Goal: Information Seeking & Learning: Compare options

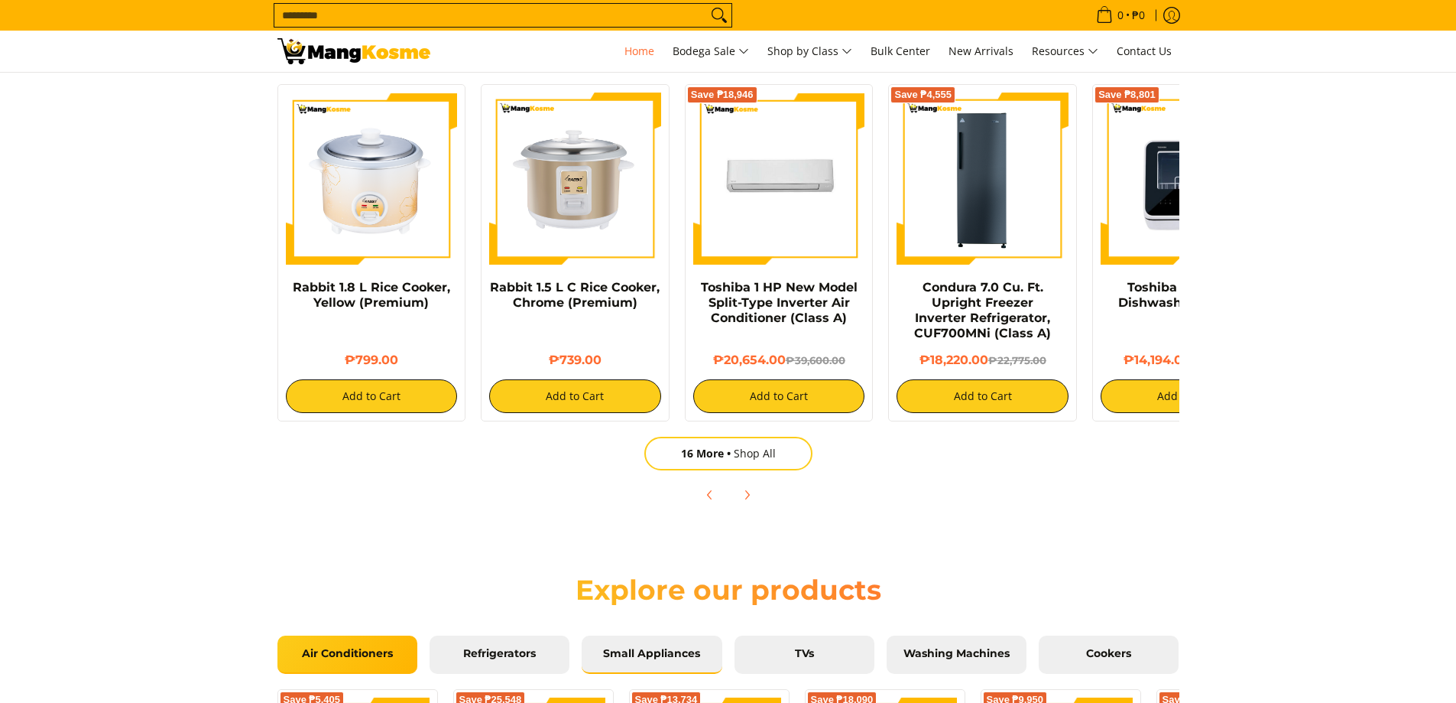
scroll to position [1147, 0]
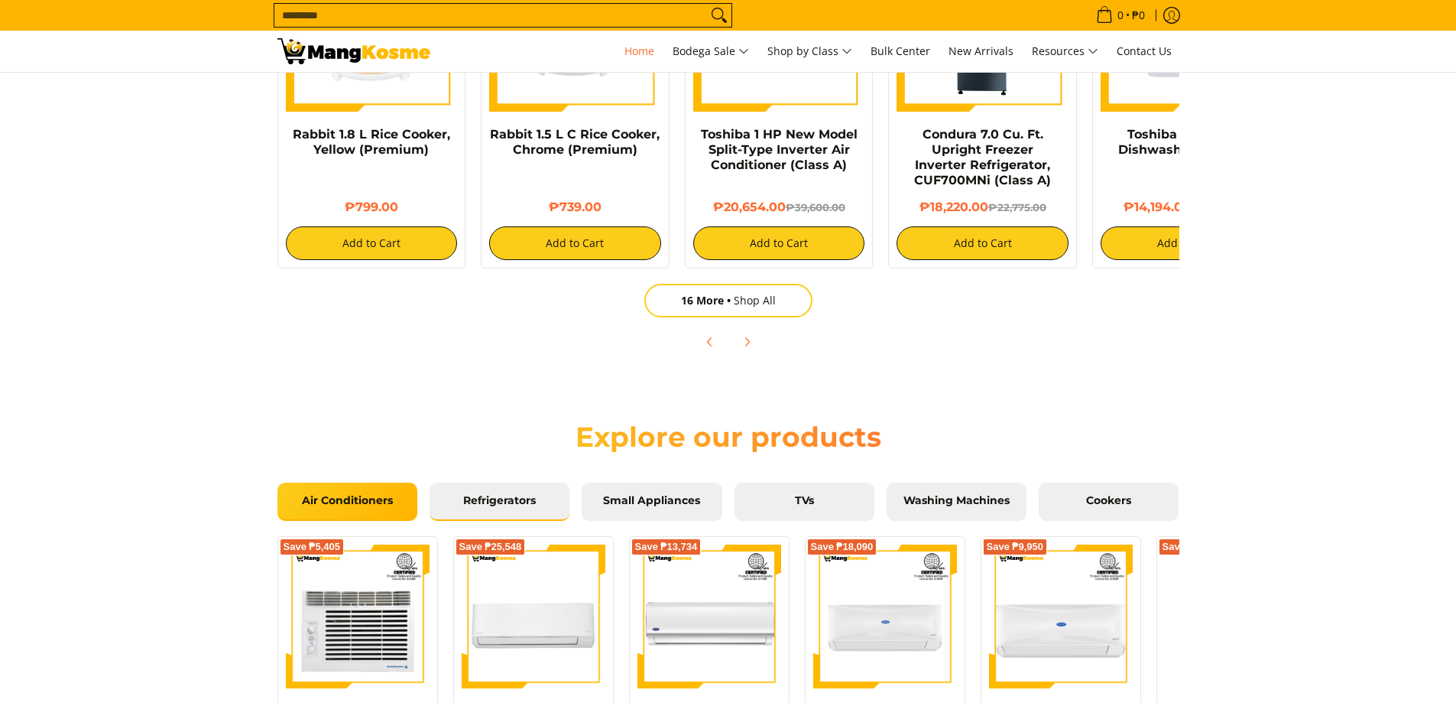
click at [511, 502] on span "Refrigerators" at bounding box center [499, 501] width 117 height 14
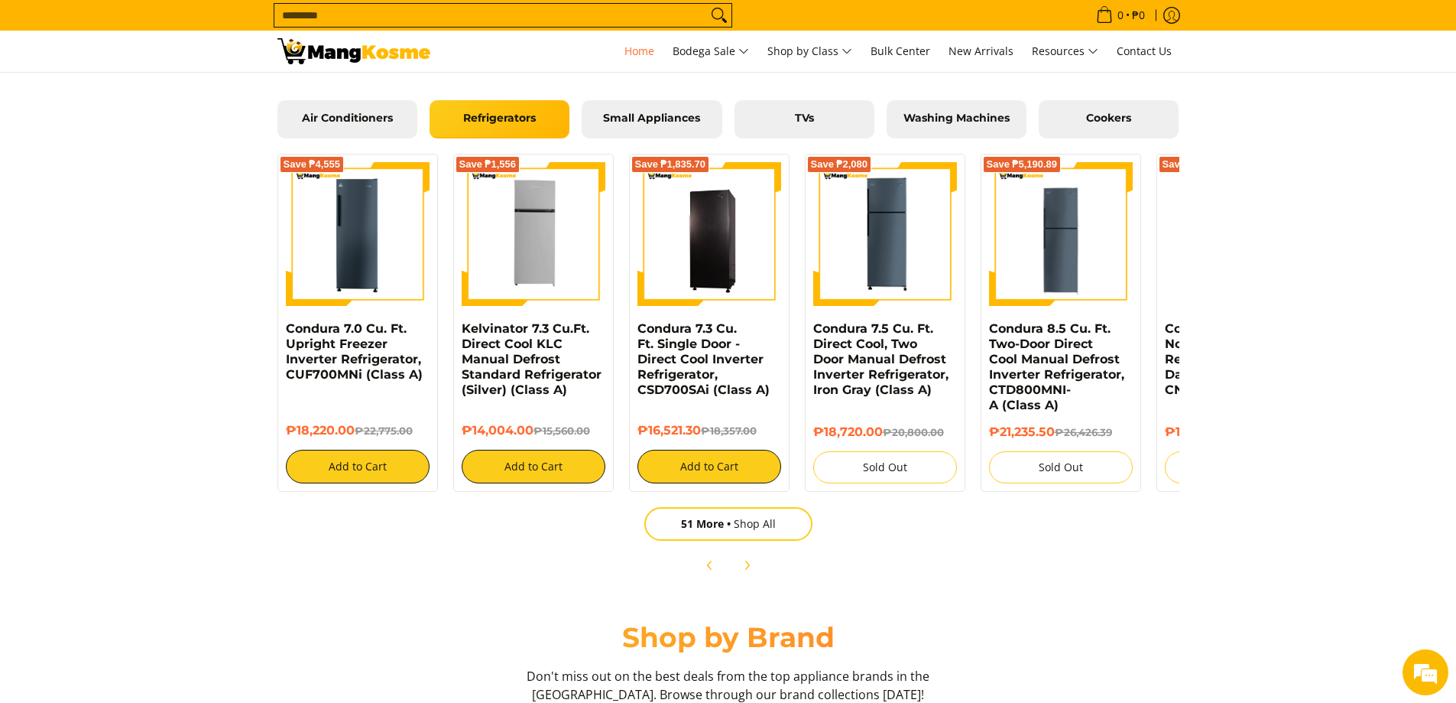
scroll to position [0, 1216]
click at [697, 519] on span "51 More" at bounding box center [707, 523] width 53 height 15
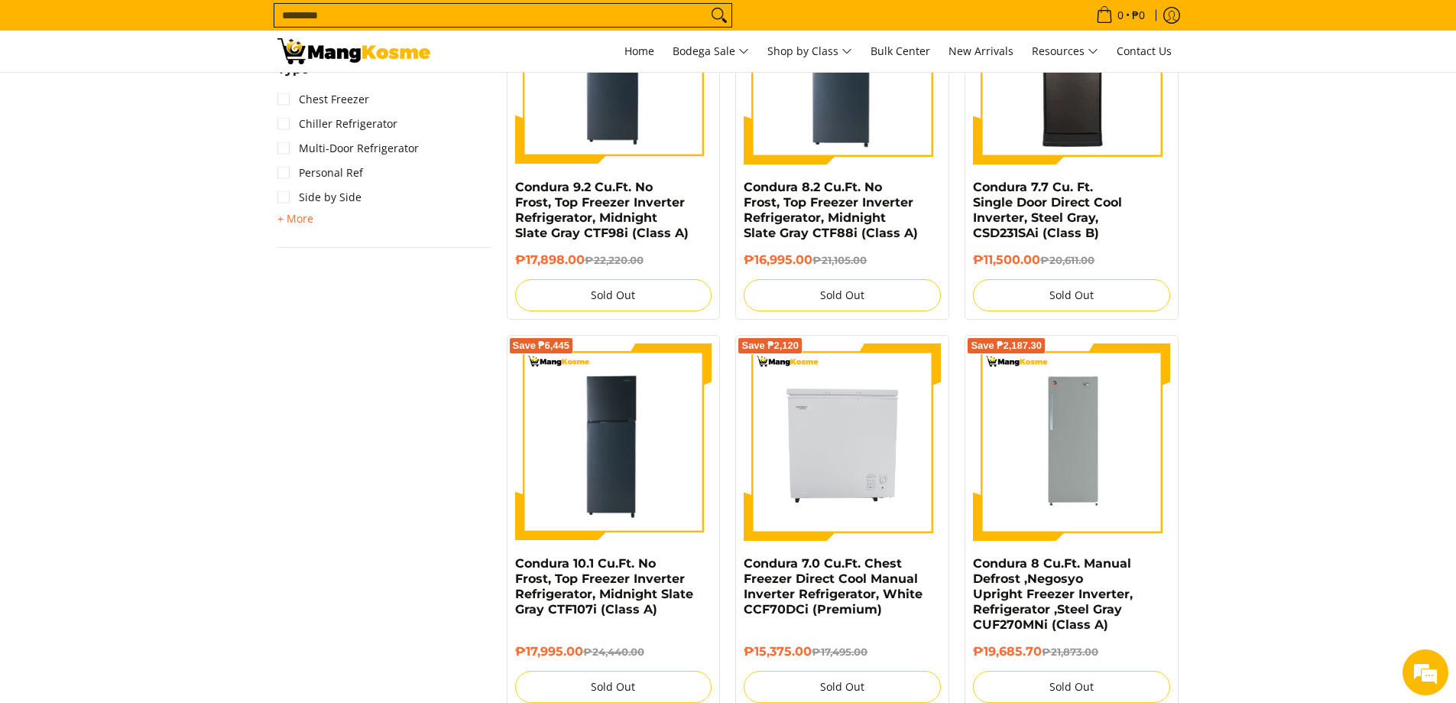
scroll to position [76, 0]
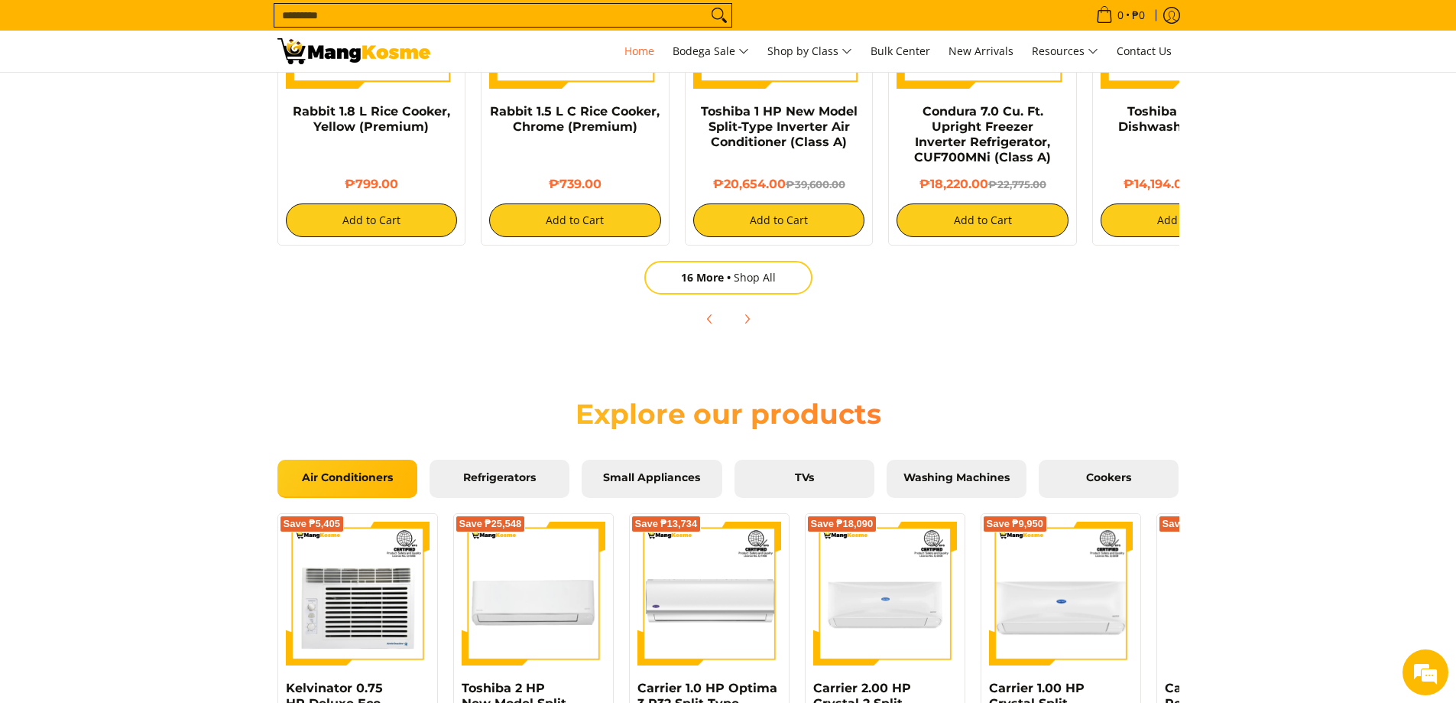
scroll to position [1223, 0]
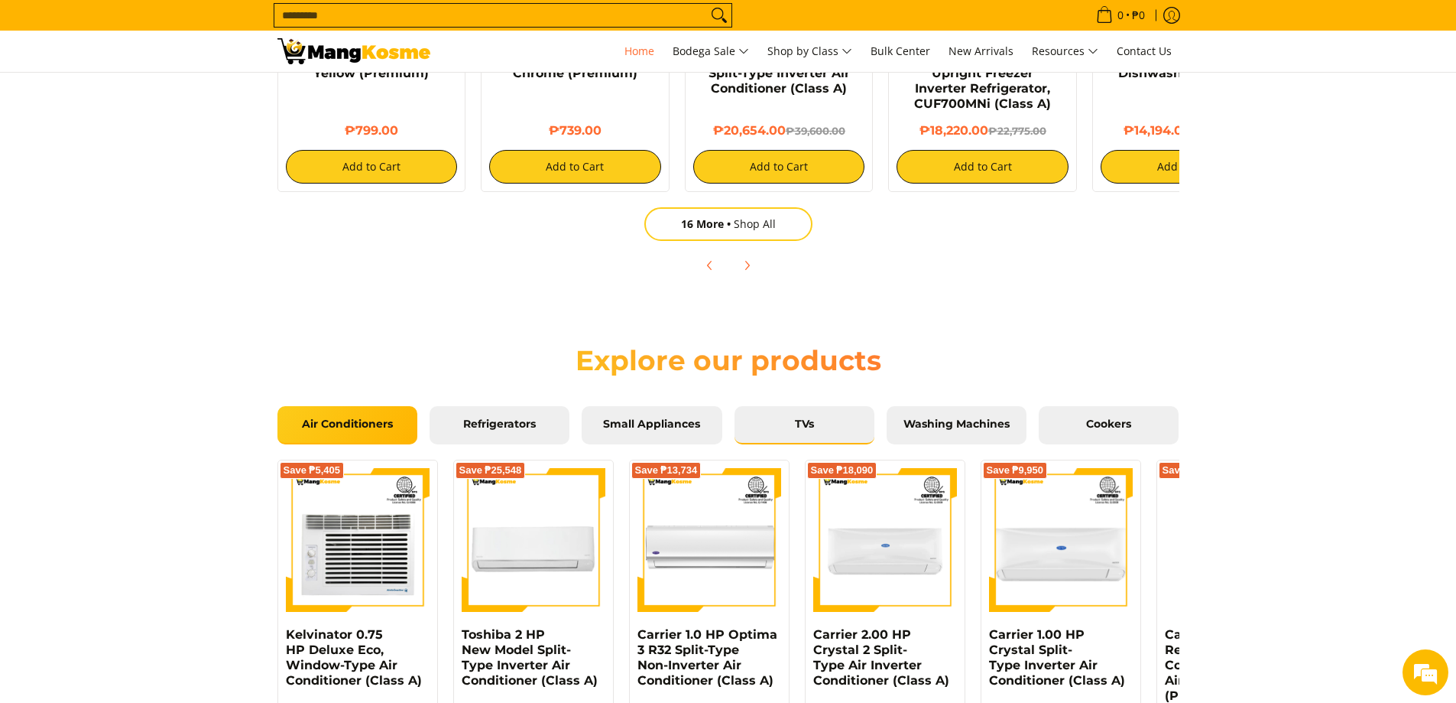
click at [810, 423] on span "TVs" at bounding box center [804, 424] width 117 height 14
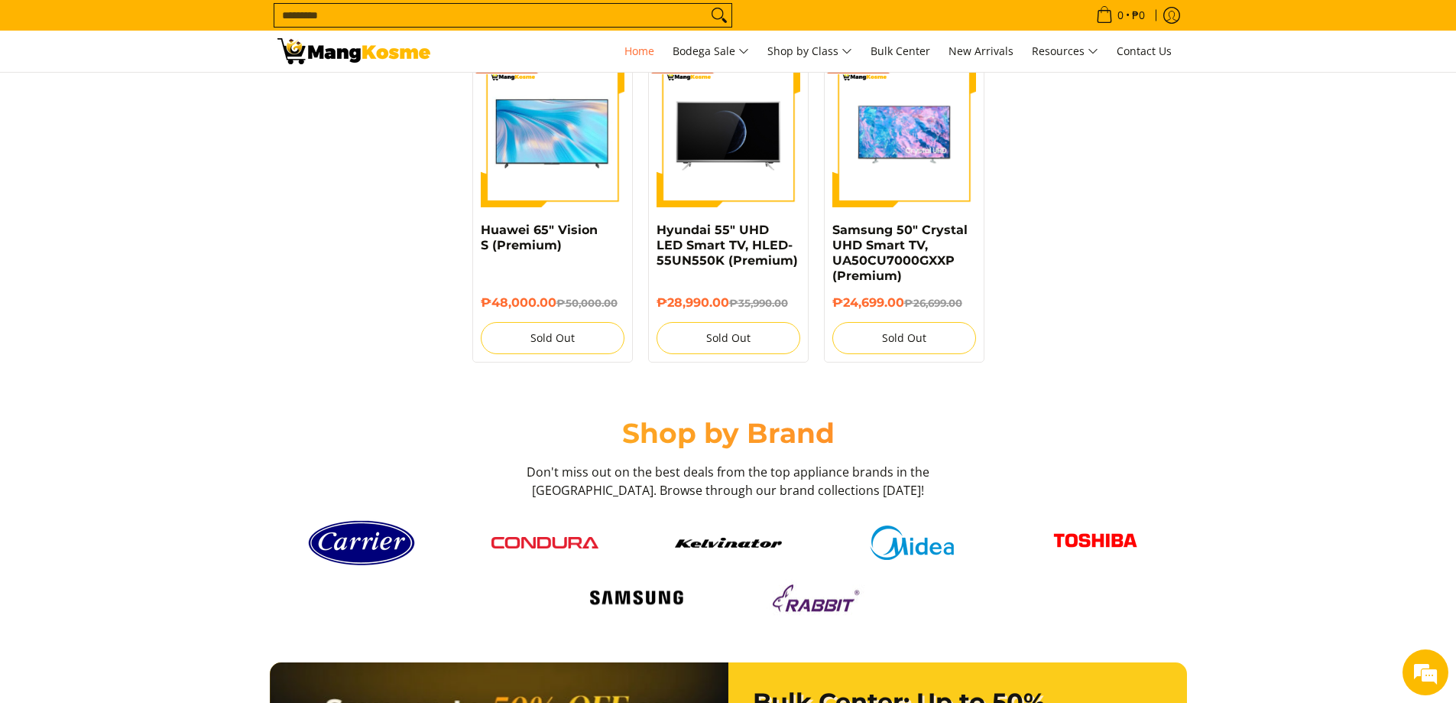
scroll to position [1453, 0]
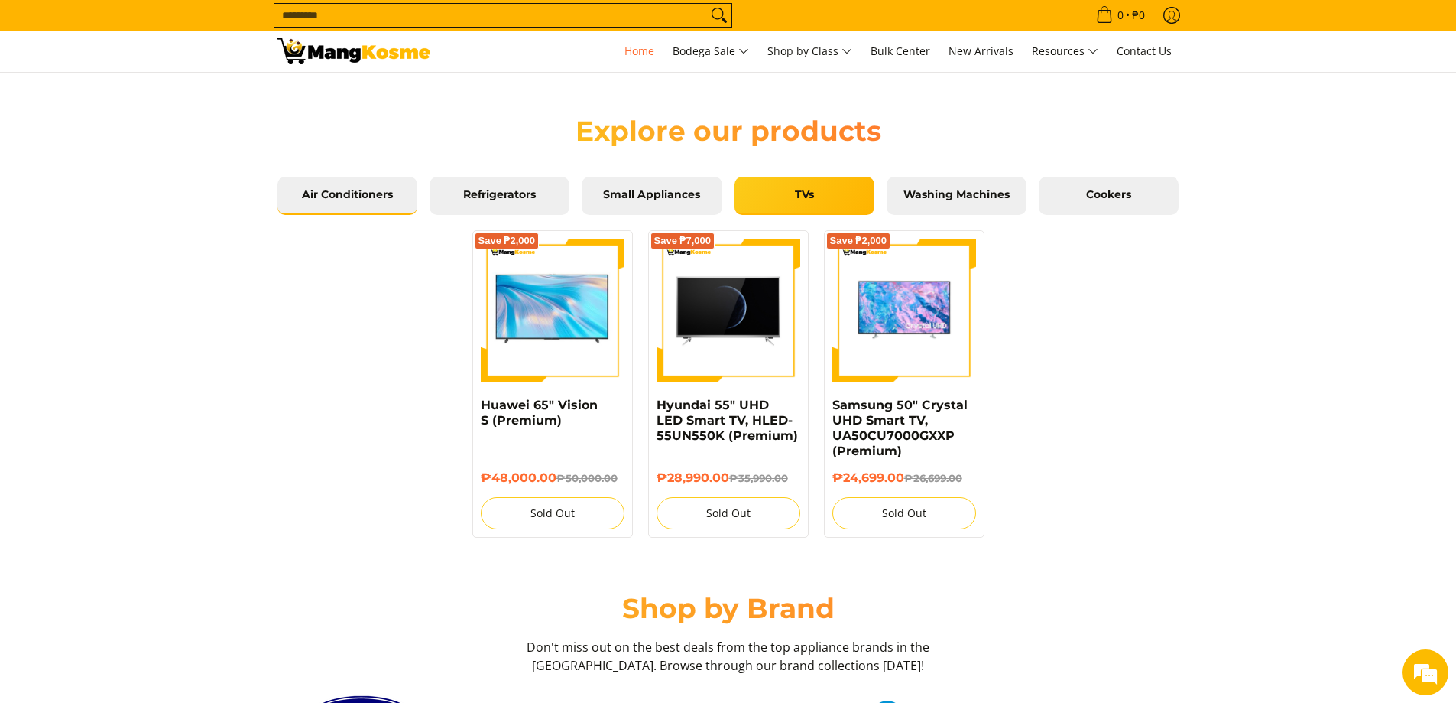
click at [330, 195] on span "Air Conditioners" at bounding box center [347, 195] width 117 height 14
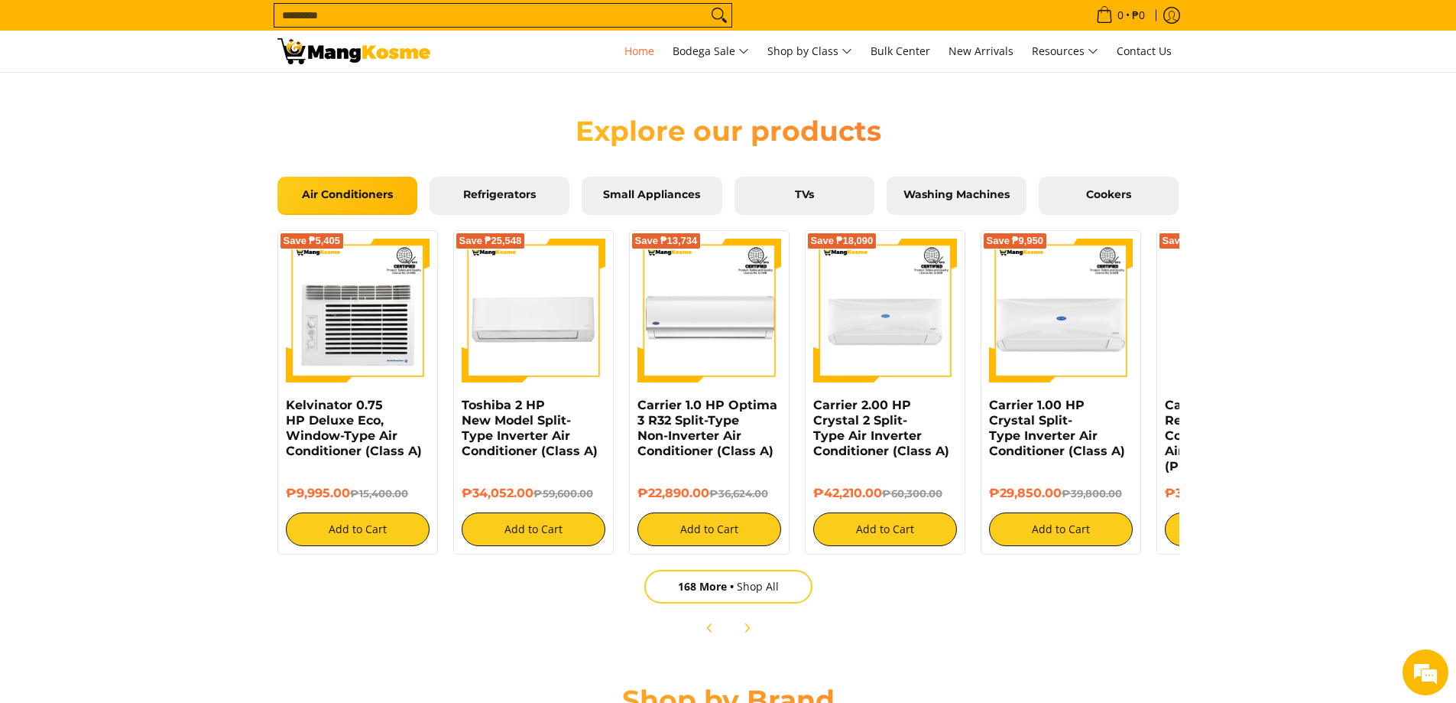
scroll to position [0, 2431]
click at [689, 590] on span "168 More" at bounding box center [707, 586] width 59 height 15
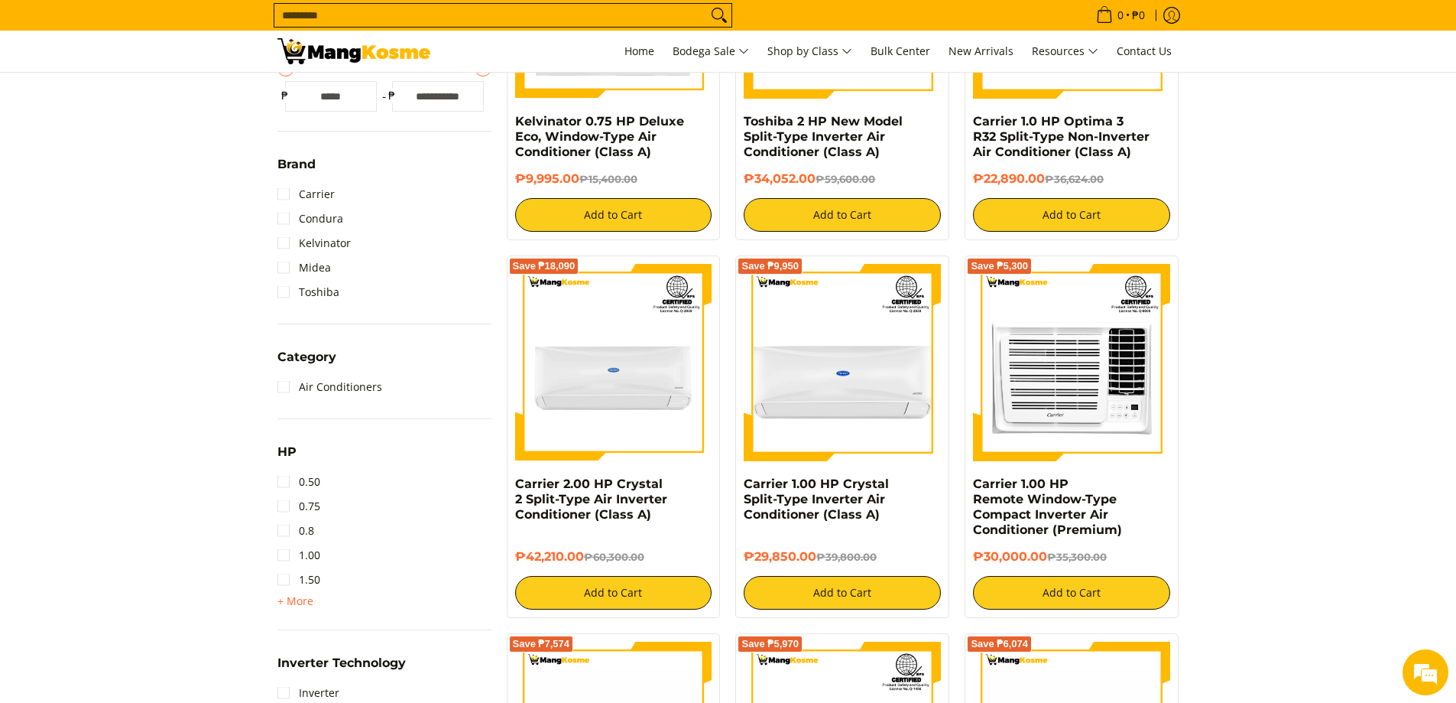
scroll to position [76, 0]
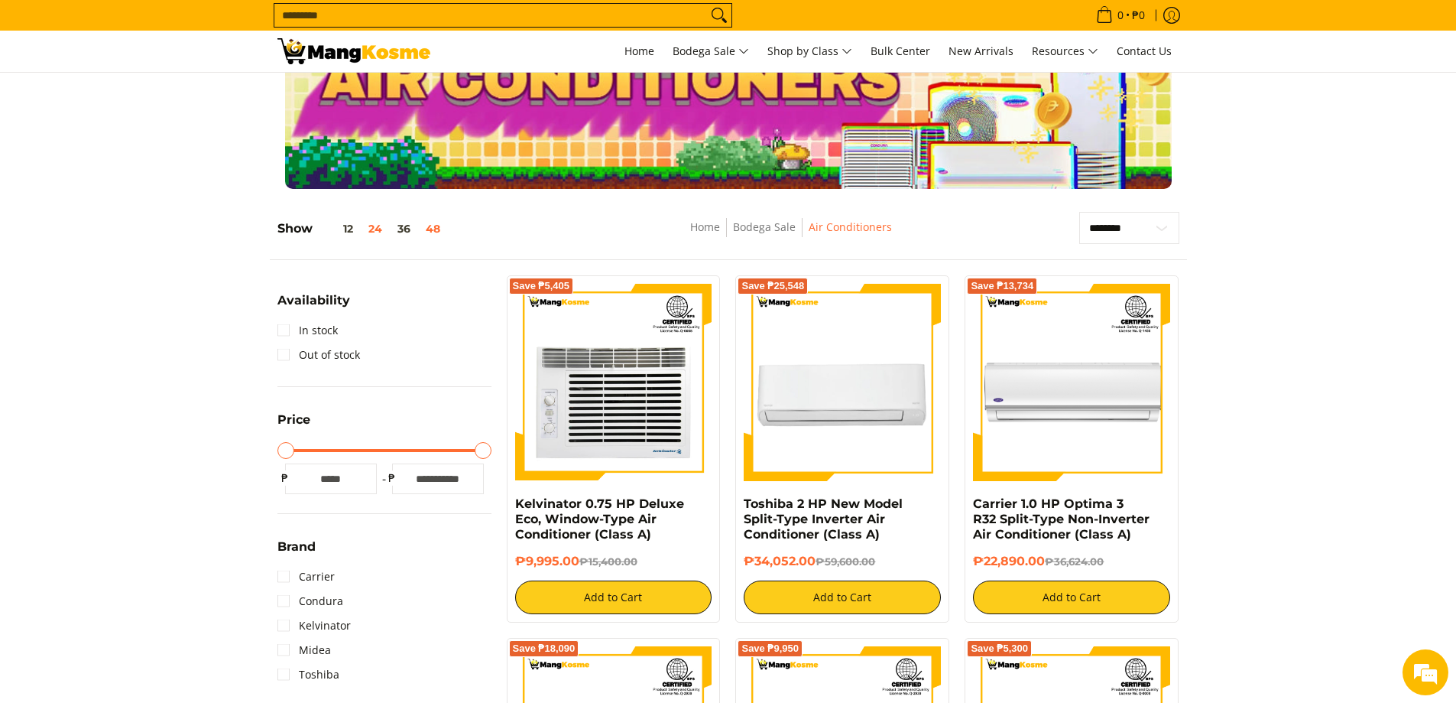
click at [436, 230] on button "48" at bounding box center [433, 228] width 30 height 12
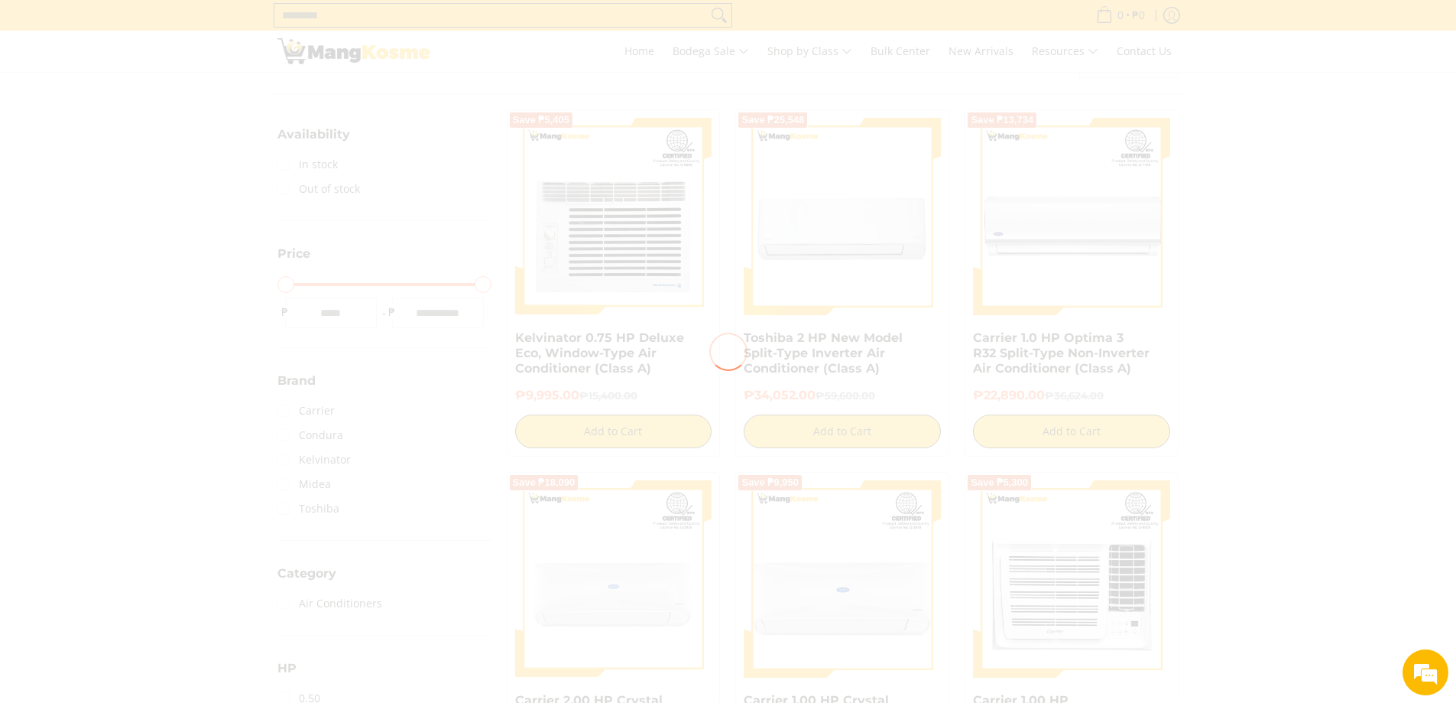
scroll to position [216, 0]
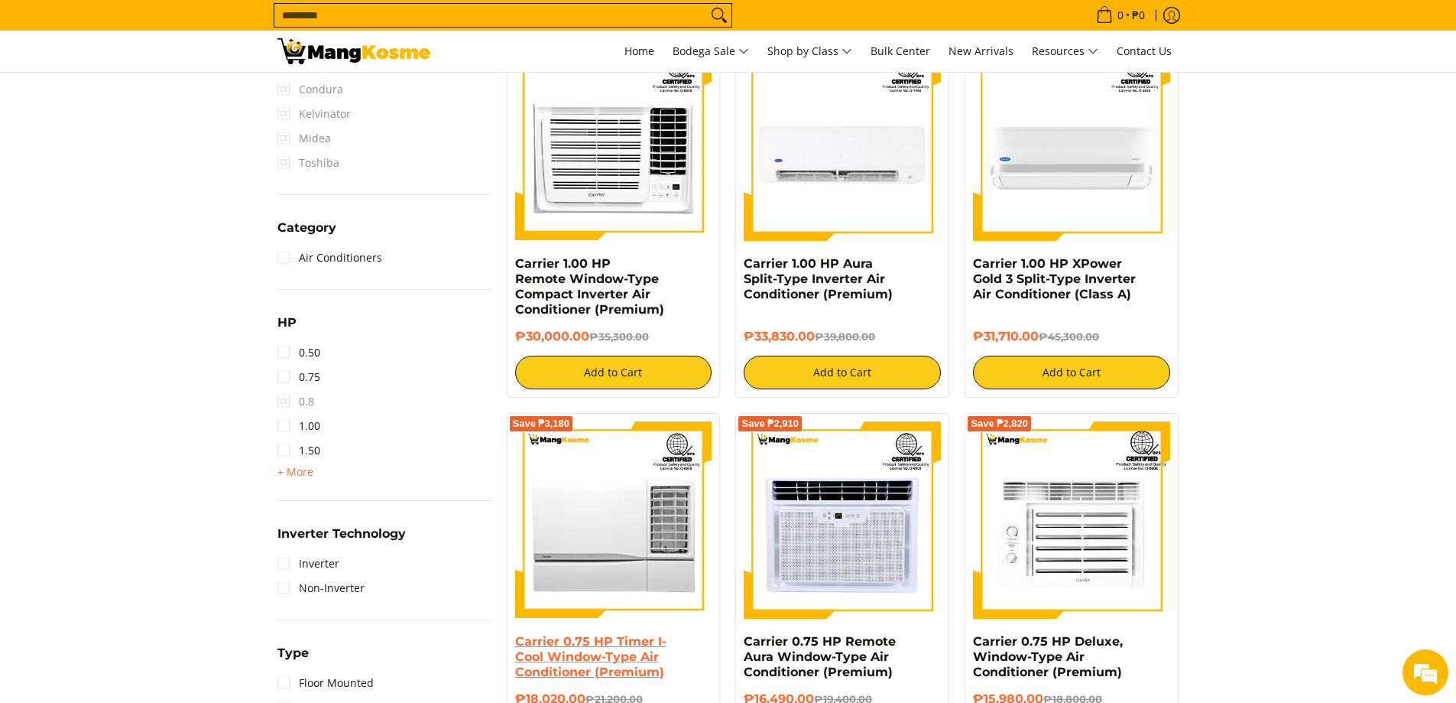
scroll to position [674, 0]
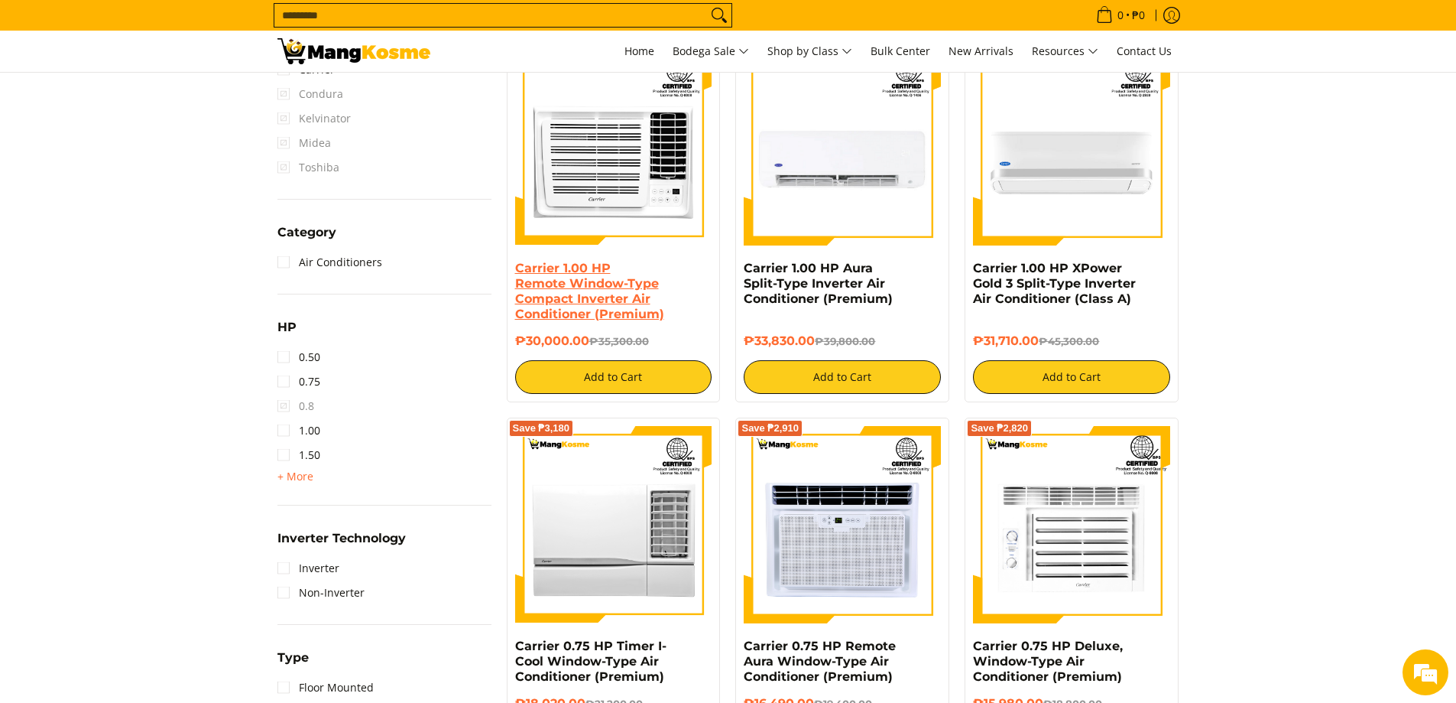
click at [572, 284] on link "Carrier 1.00 HP Remote Window-Type Compact Inverter Air Conditioner (Premium)" at bounding box center [589, 291] width 149 height 60
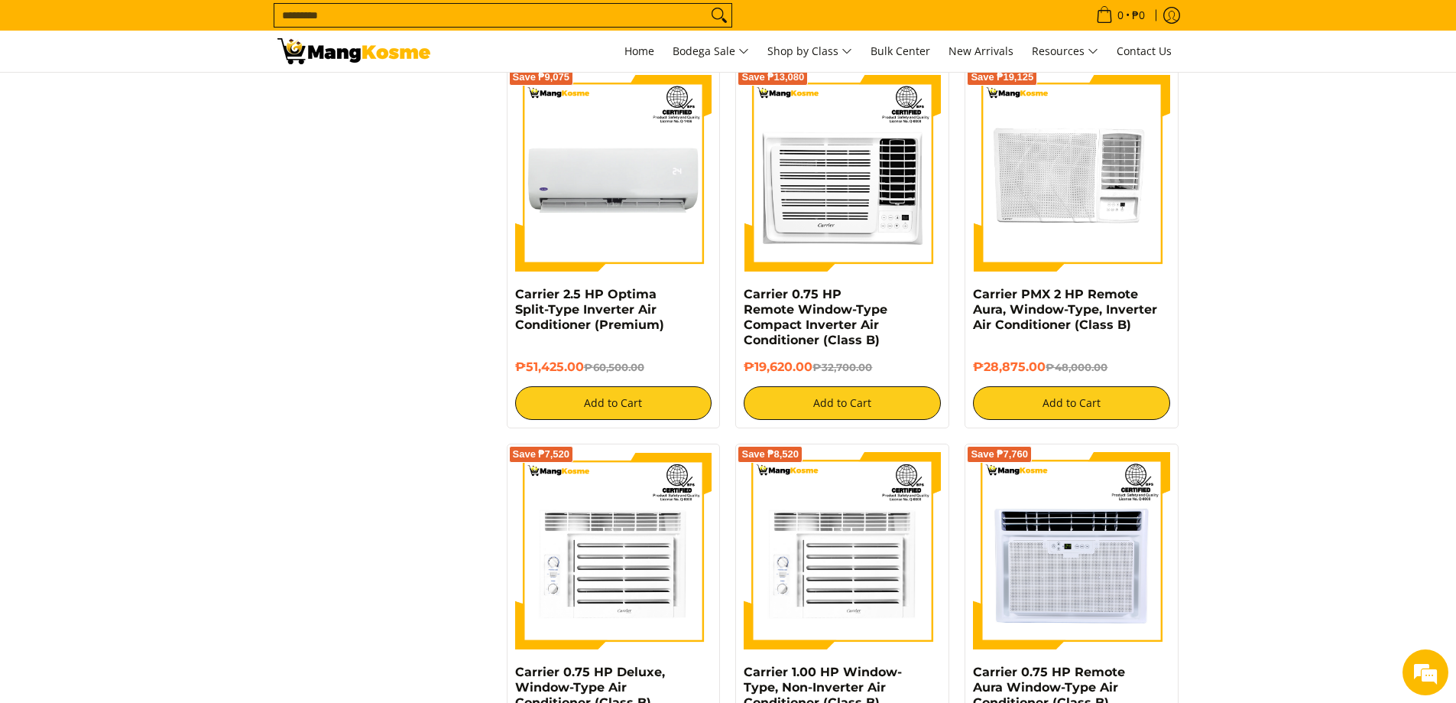
scroll to position [2127, 0]
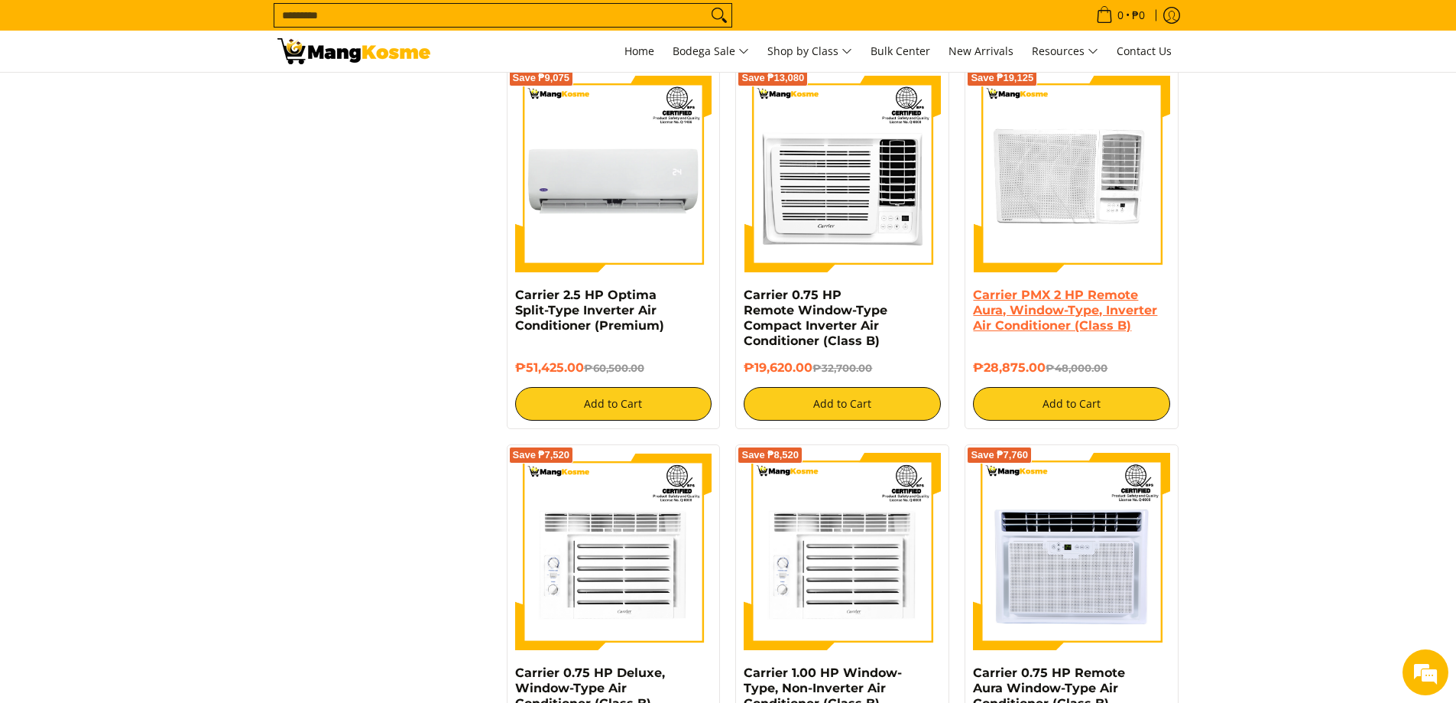
click at [1029, 312] on link "Carrier PMX 2 HP Remote Aura, Window-Type, Inverter Air Conditioner (Class B)" at bounding box center [1065, 309] width 184 height 45
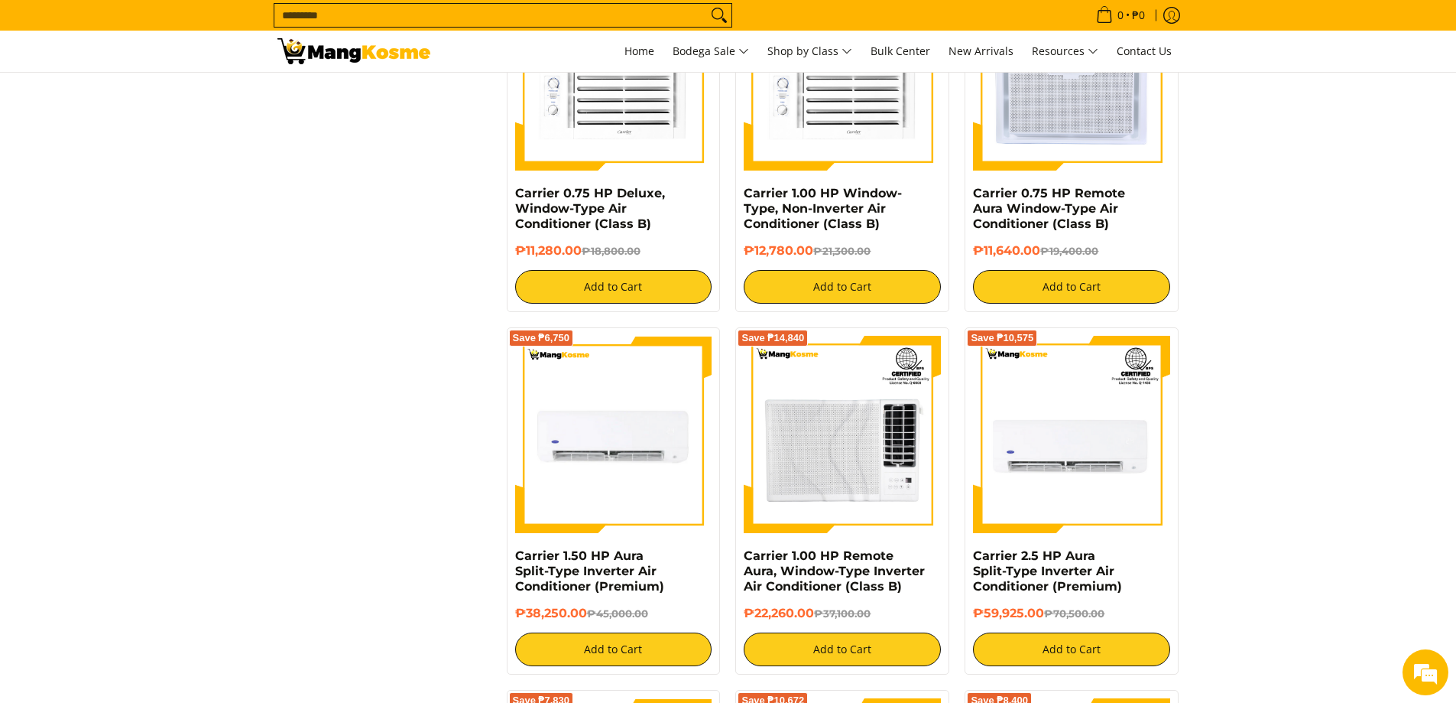
scroll to position [2752, 0]
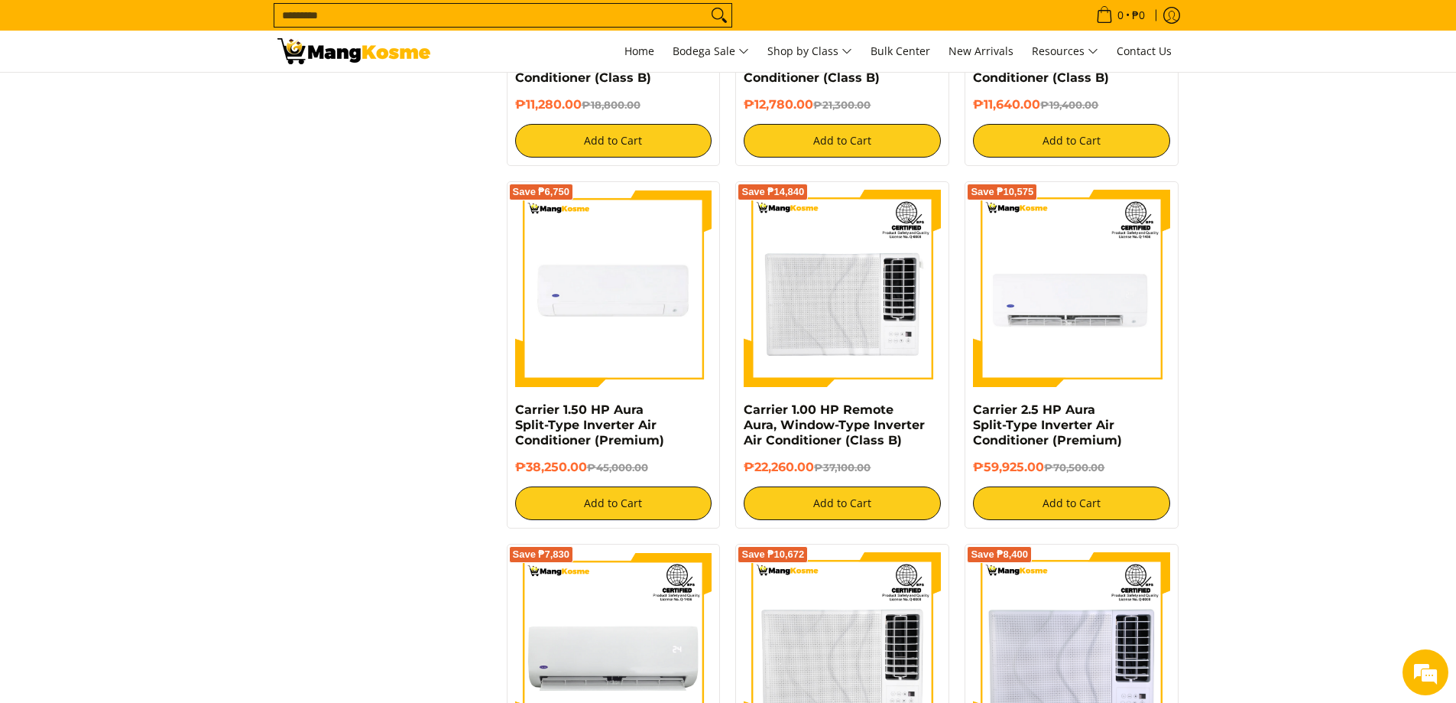
click at [596, 321] on img at bounding box center [613, 288] width 197 height 197
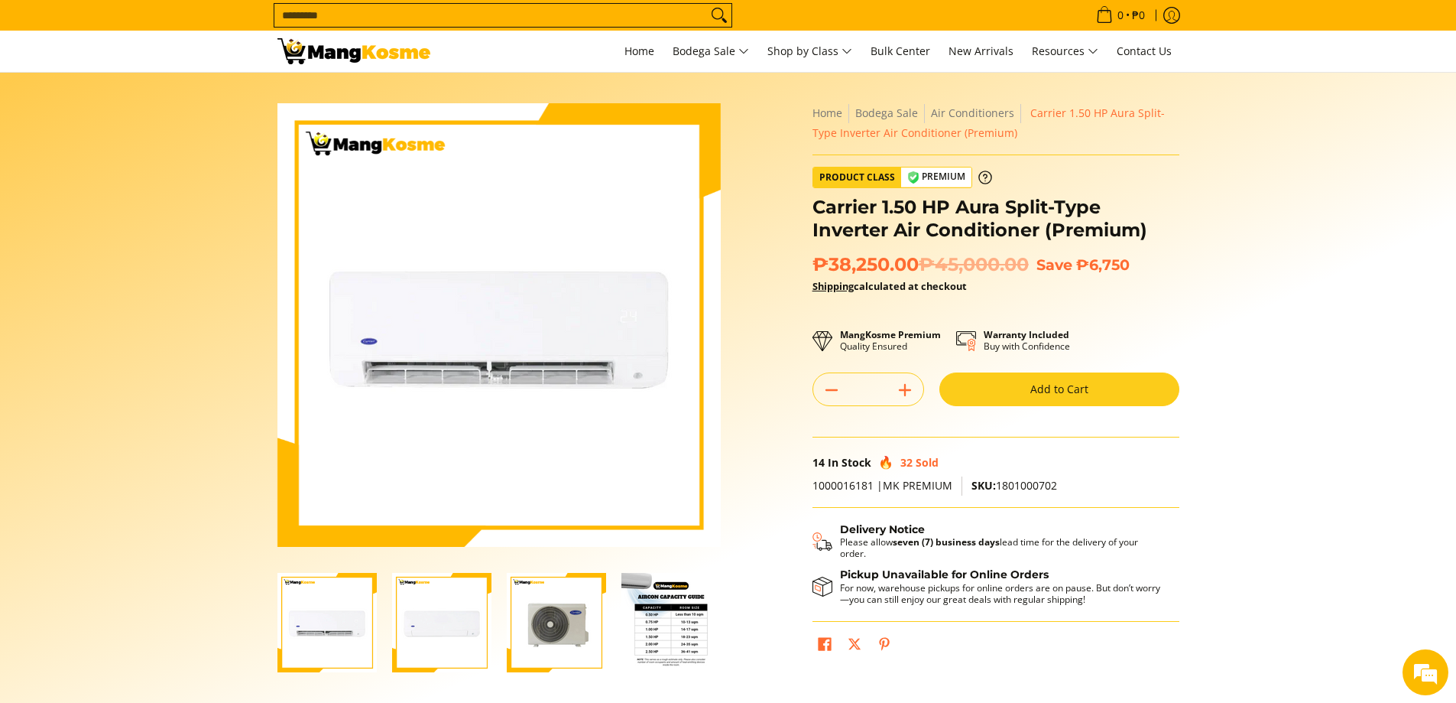
click at [684, 648] on img "Carrier 1.50 HP Aura Split-Type Inverter Air Conditioner (Premium)-4" at bounding box center [671, 622] width 99 height 99
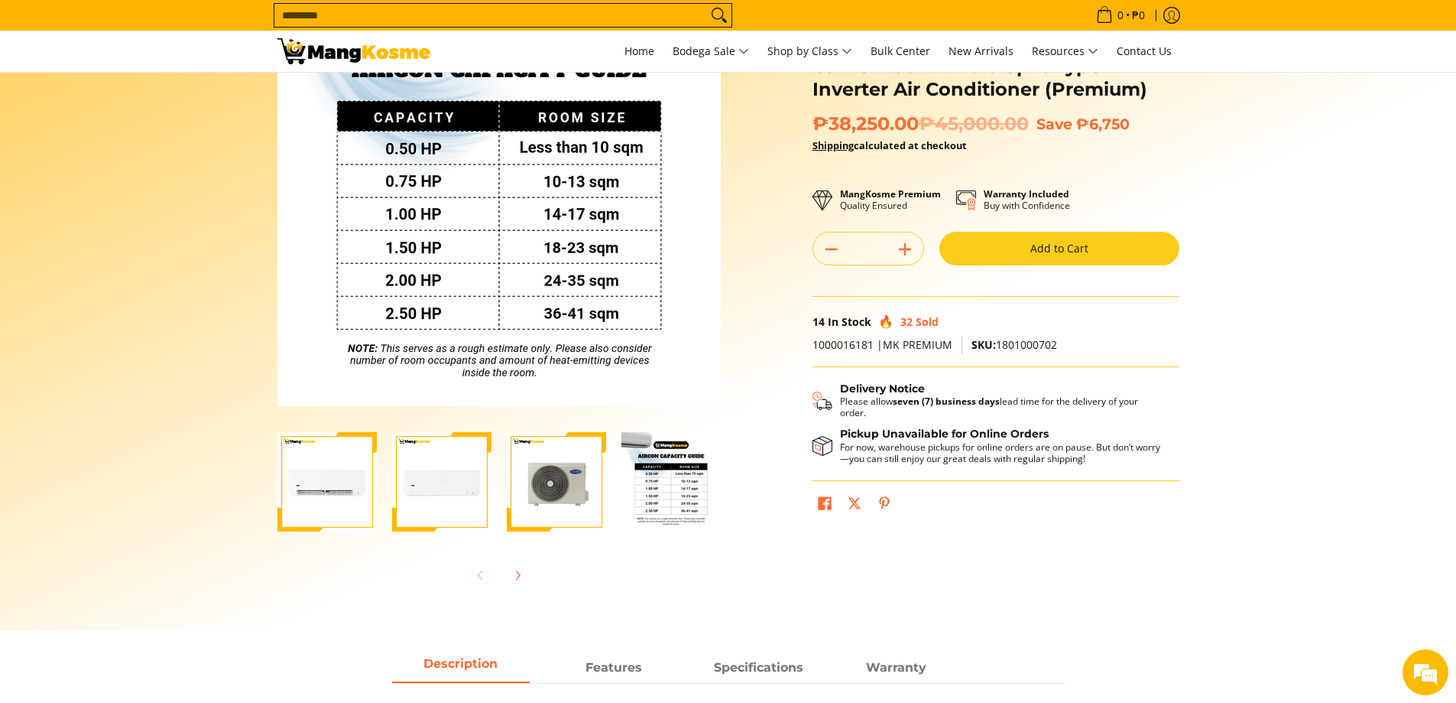
scroll to position [153, 0]
